Goal: Obtain resource: Download file/media

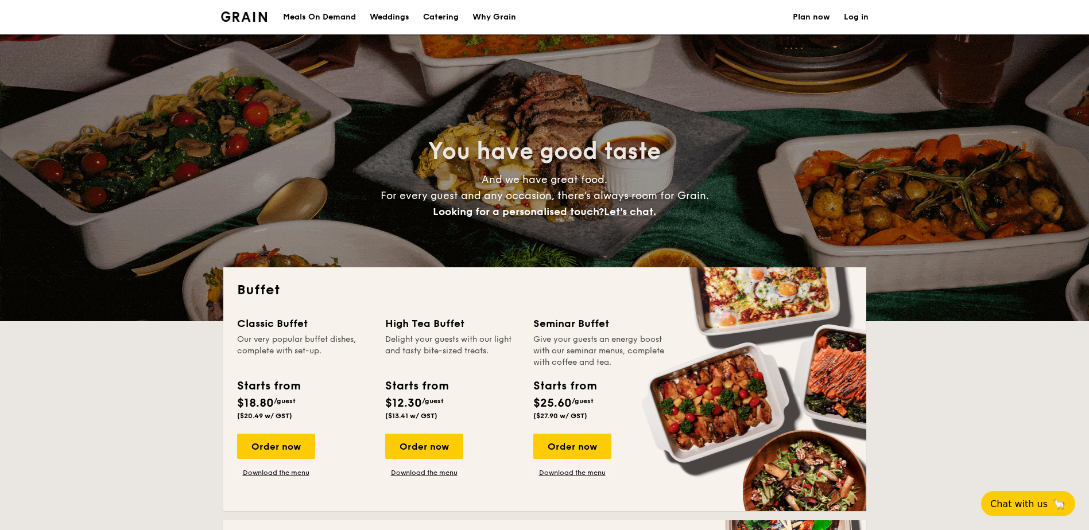
select select
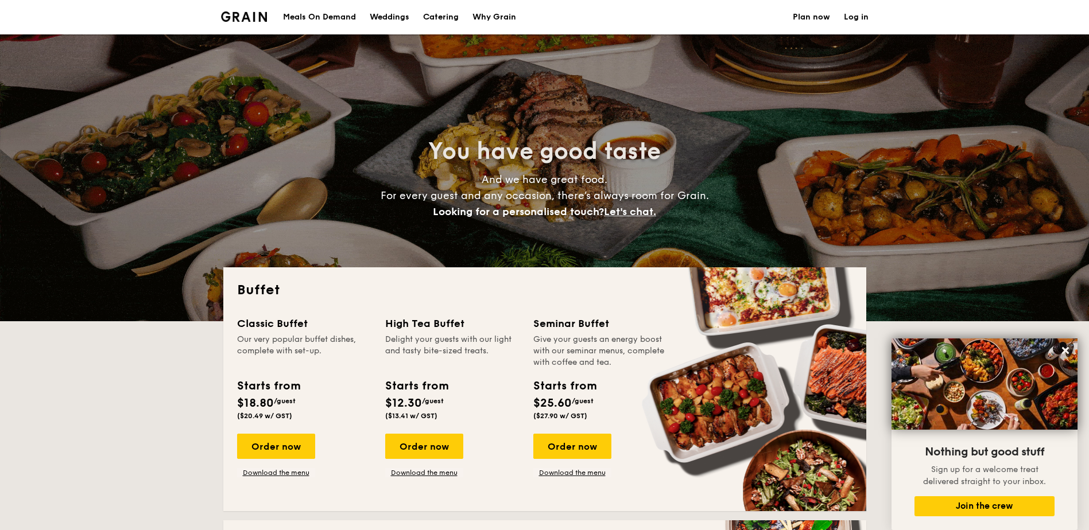
click at [333, 17] on div "Meals On Demand" at bounding box center [319, 17] width 73 height 34
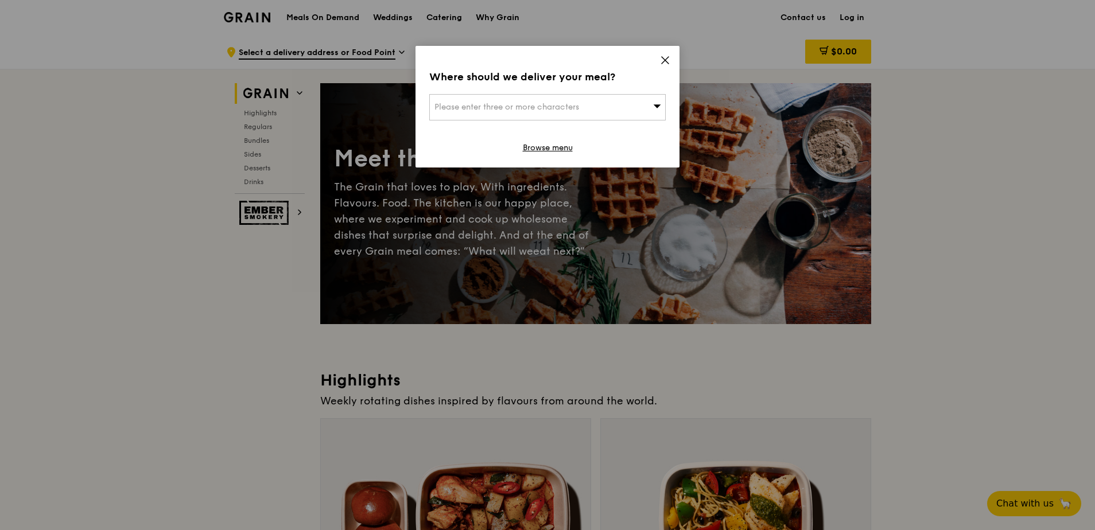
click at [667, 59] on icon at bounding box center [665, 60] width 7 height 7
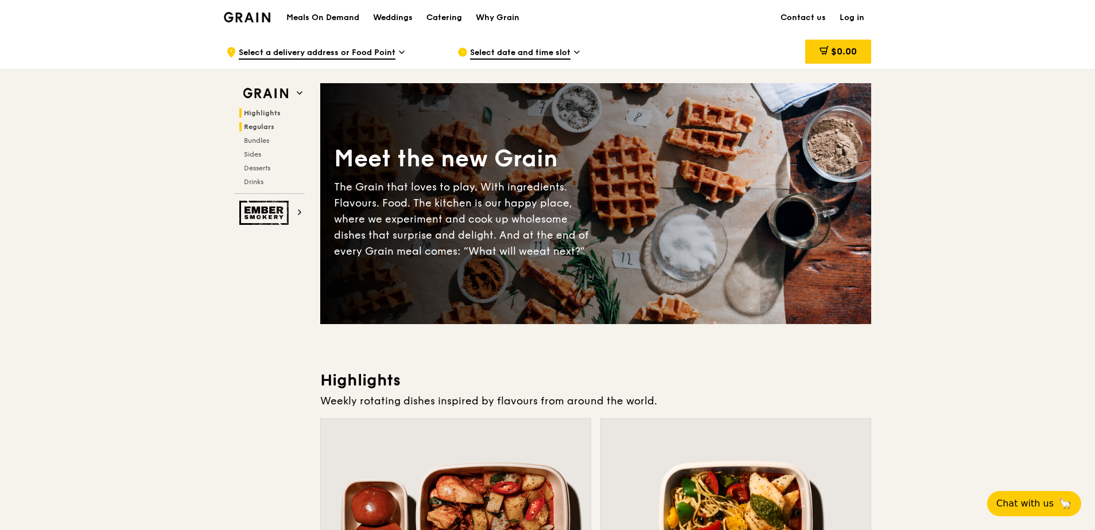
click at [257, 125] on span "Regulars" at bounding box center [259, 127] width 30 height 8
click at [445, 15] on div "Catering" at bounding box center [444, 18] width 36 height 34
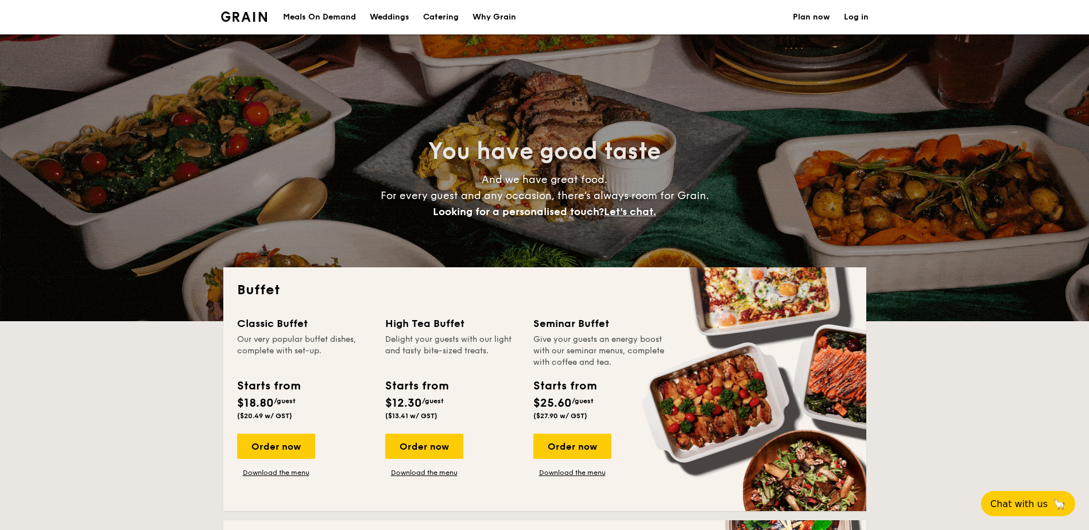
select select
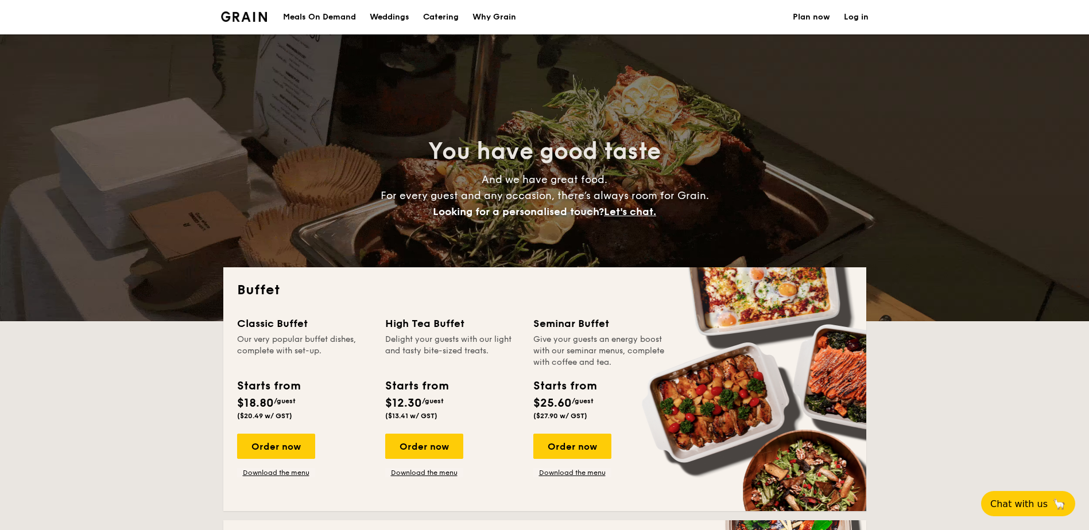
click at [304, 17] on div "Meals On Demand" at bounding box center [319, 17] width 73 height 34
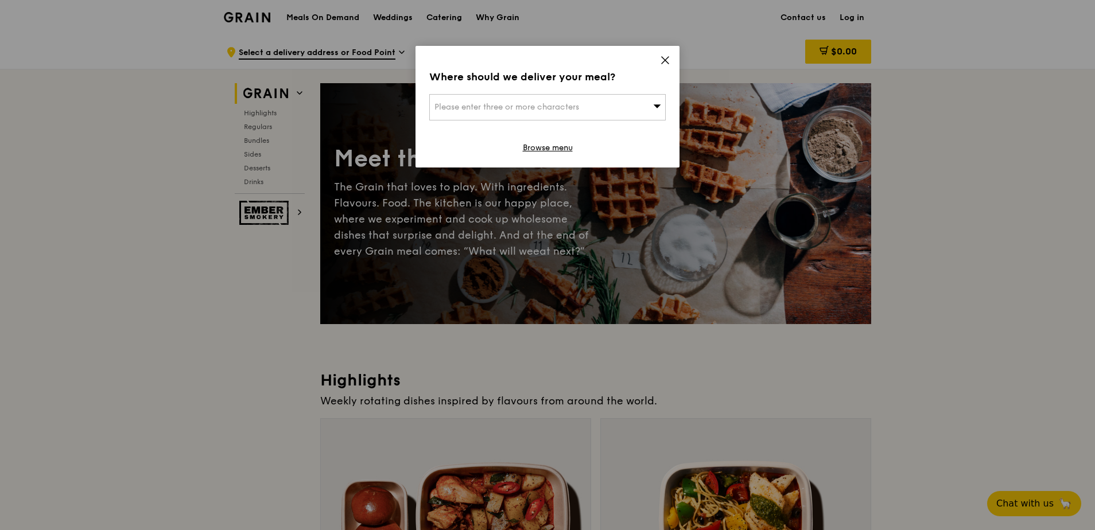
click at [666, 59] on icon at bounding box center [665, 60] width 10 height 10
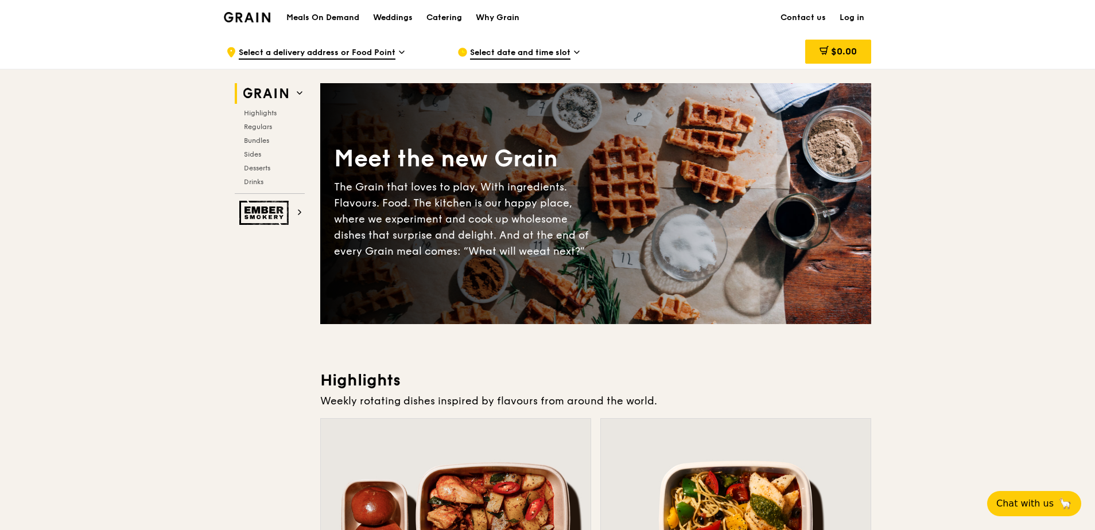
click at [292, 90] on h2 "Grain" at bounding box center [270, 93] width 70 height 21
click at [438, 19] on div "Catering" at bounding box center [444, 18] width 36 height 34
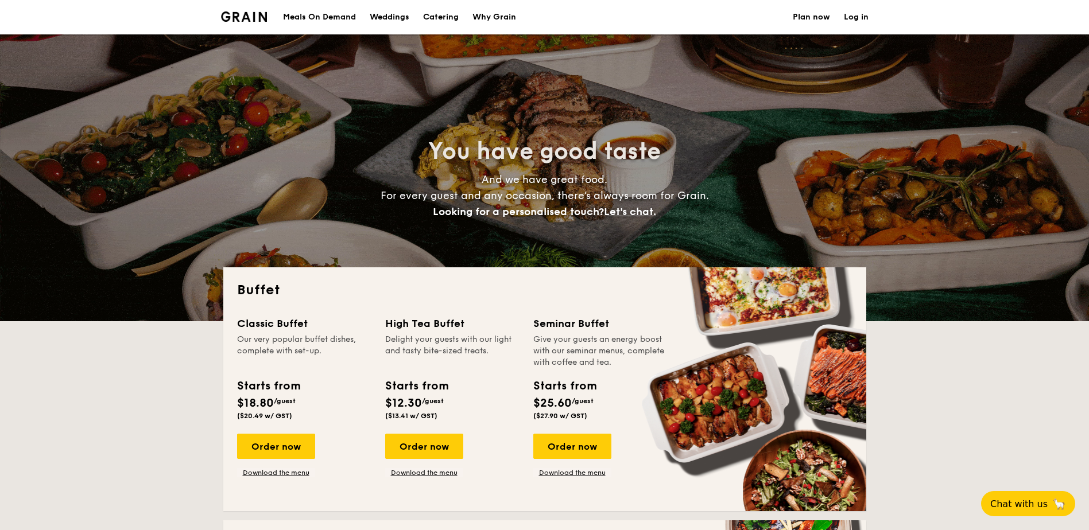
select select
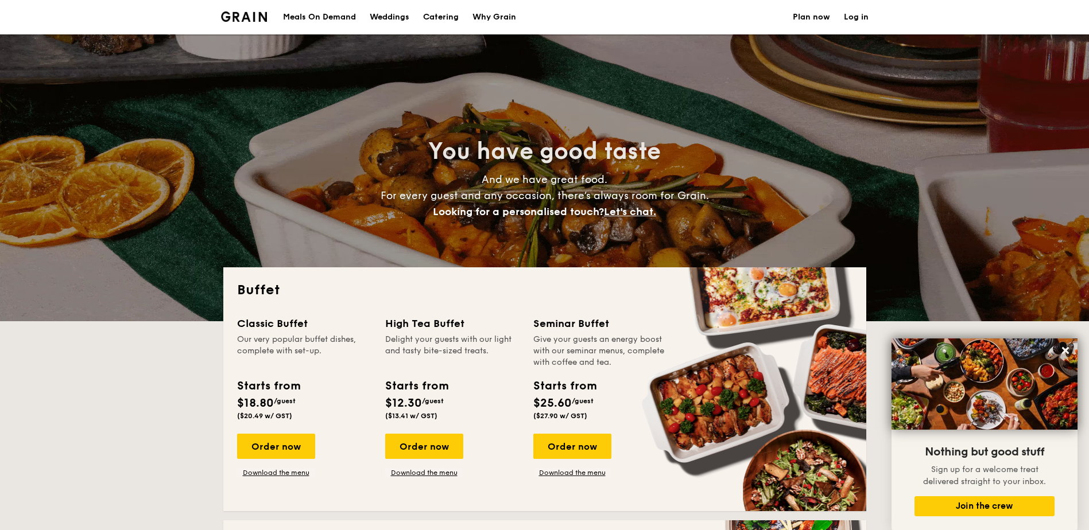
click at [493, 19] on div "Why Grain" at bounding box center [494, 17] width 44 height 34
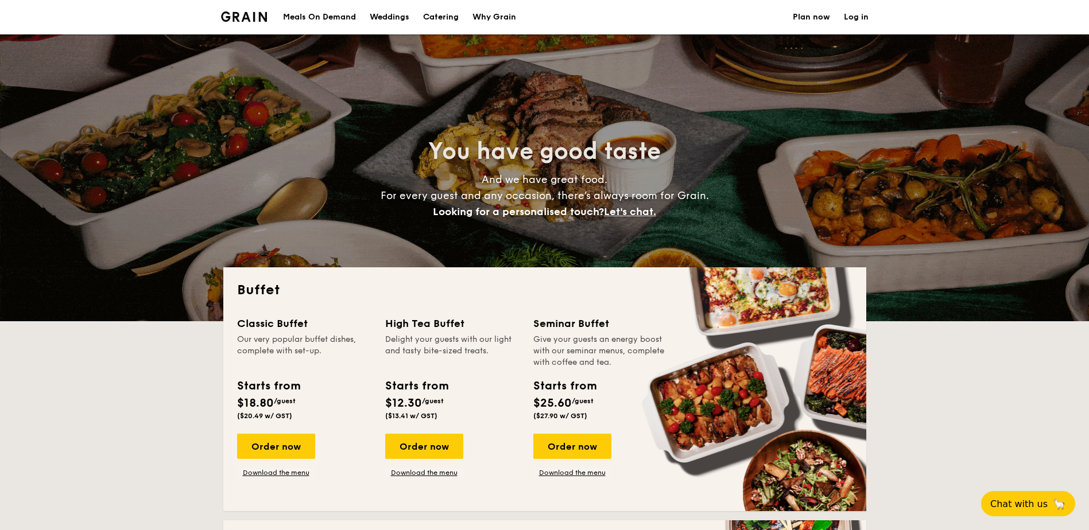
select select
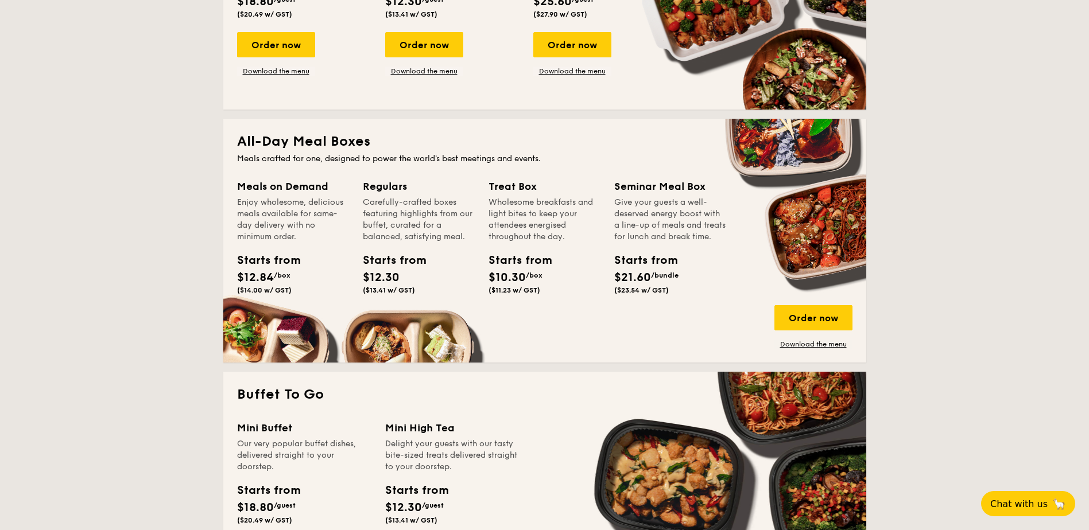
scroll to position [517, 0]
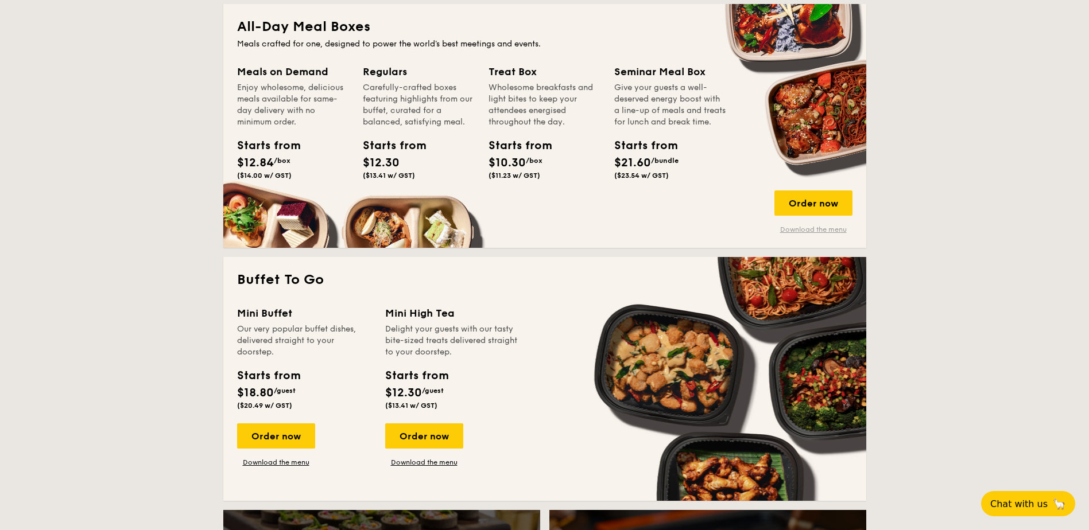
click at [840, 226] on link "Download the menu" at bounding box center [813, 229] width 78 height 9
